Goal: Transaction & Acquisition: Purchase product/service

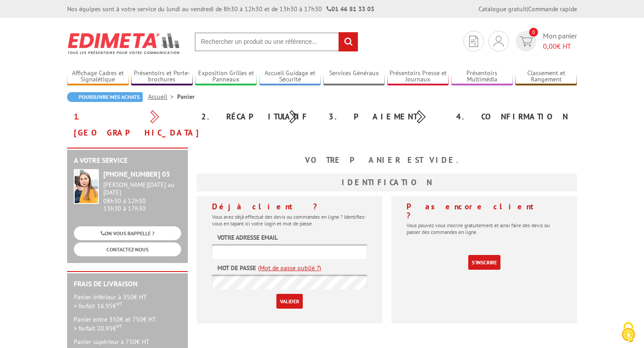
click at [235, 120] on div "2. Récapitulatif" at bounding box center [258, 117] width 127 height 16
click at [118, 112] on div "1. Panier" at bounding box center [130, 125] width 127 height 32
click at [261, 29] on section "Je me connecte Nouveau client ? Inscrivez-vous 0 Mon panier 0,00 € HT recherche…" at bounding box center [322, 39] width 510 height 42
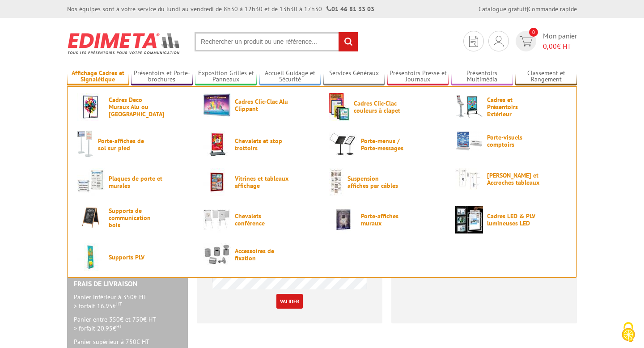
click at [123, 75] on link "Affichage Cadres et Signalétique" at bounding box center [98, 76] width 62 height 15
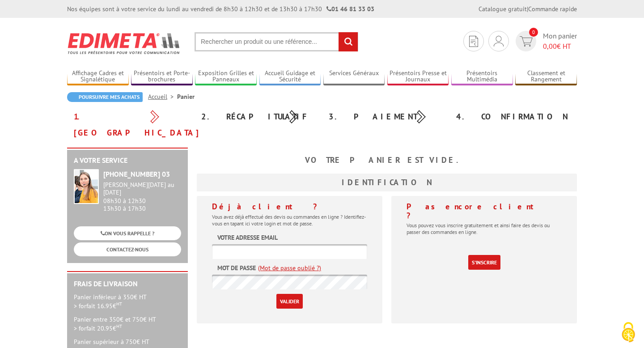
click at [245, 42] on input "text" at bounding box center [277, 41] width 164 height 19
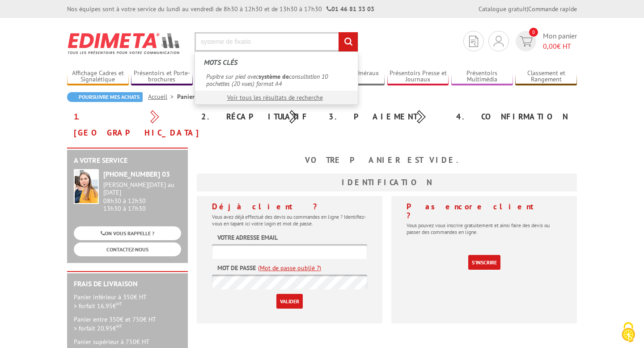
type input "systeme de fixatio"
click at [339, 32] on input "rechercher" at bounding box center [348, 41] width 19 height 19
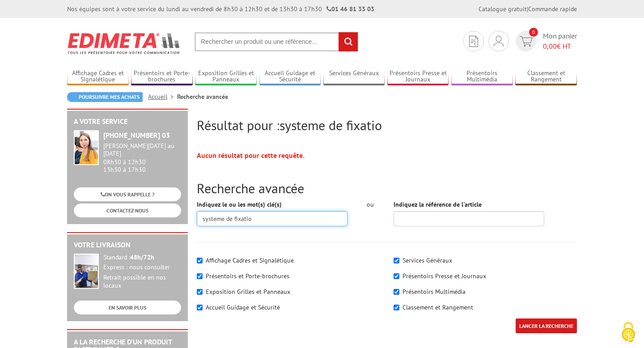
click at [261, 221] on input "systeme de fixatio" at bounding box center [272, 218] width 151 height 15
type input "systeme de fixation"
click at [516, 318] on input "LANCER LA RECHERCHE" at bounding box center [546, 325] width 61 height 15
click at [240, 216] on input "systeme de fixation" at bounding box center [272, 218] width 151 height 15
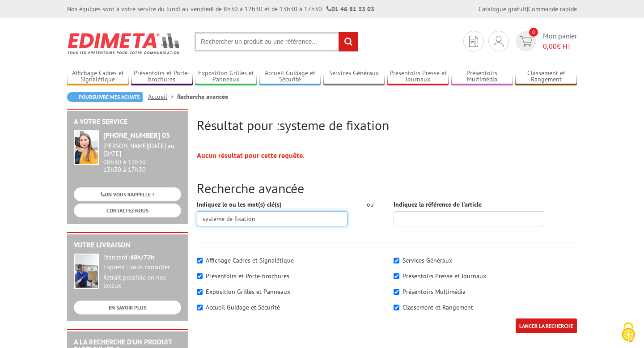
click at [240, 216] on input "systeme de fixation" at bounding box center [272, 218] width 151 height 15
click at [99, 76] on link "Affichage Cadres et Signalétique" at bounding box center [98, 76] width 62 height 15
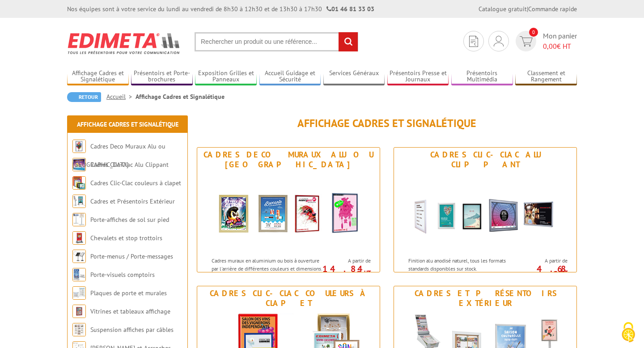
click at [216, 40] on input "text" at bounding box center [277, 41] width 164 height 19
type input "systeme de fixation"
click at [339, 32] on input "rechercher" at bounding box center [348, 41] width 19 height 19
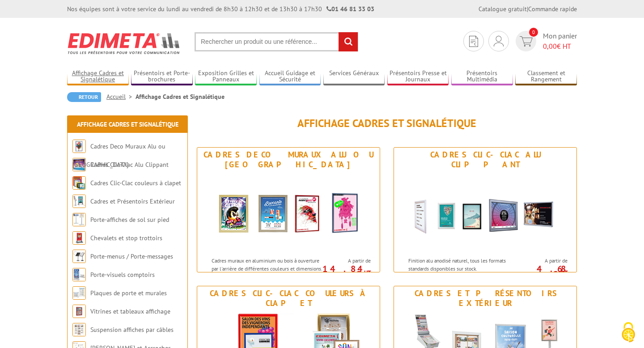
click at [123, 75] on link "Affichage Cadres et Signalétique" at bounding box center [98, 76] width 62 height 15
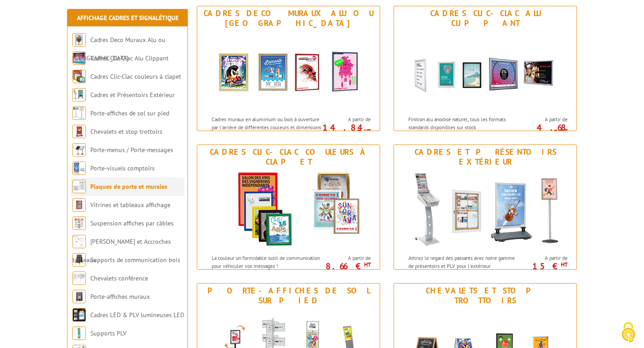
scroll to position [142, 0]
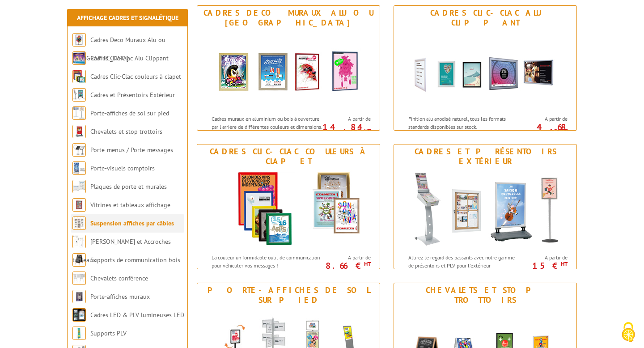
click at [115, 229] on li "Suspension affiches par câbles" at bounding box center [128, 223] width 114 height 18
click at [123, 224] on link "Suspension affiches par câbles" at bounding box center [132, 223] width 84 height 8
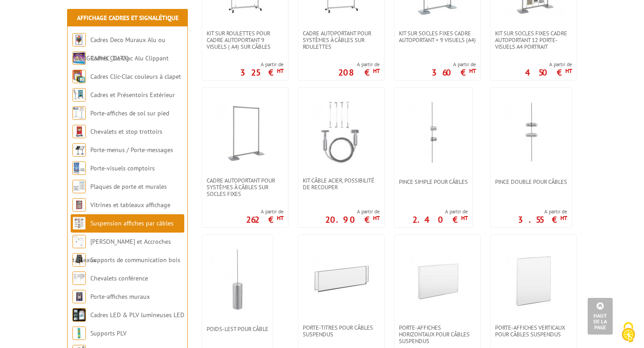
scroll to position [545, 0]
click at [352, 158] on img at bounding box center [341, 131] width 63 height 63
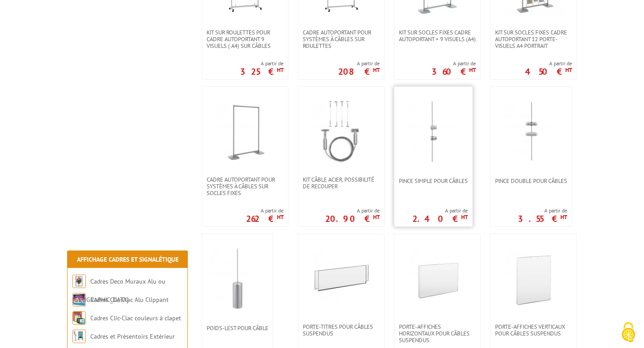
click at [441, 117] on img at bounding box center [433, 131] width 63 height 63
